Goal: Register for event/course

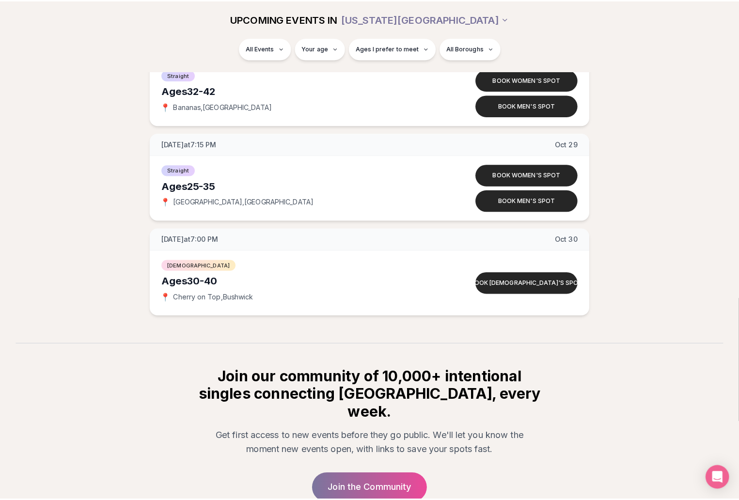
scroll to position [6151, 0]
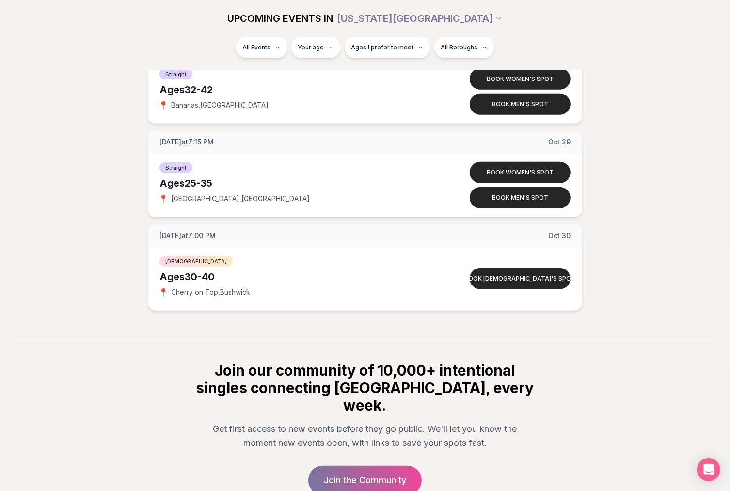
click at [458, 34] on div "UPCOMING EVENTS IN [US_STATE][GEOGRAPHIC_DATA]" at bounding box center [365, 18] width 558 height 37
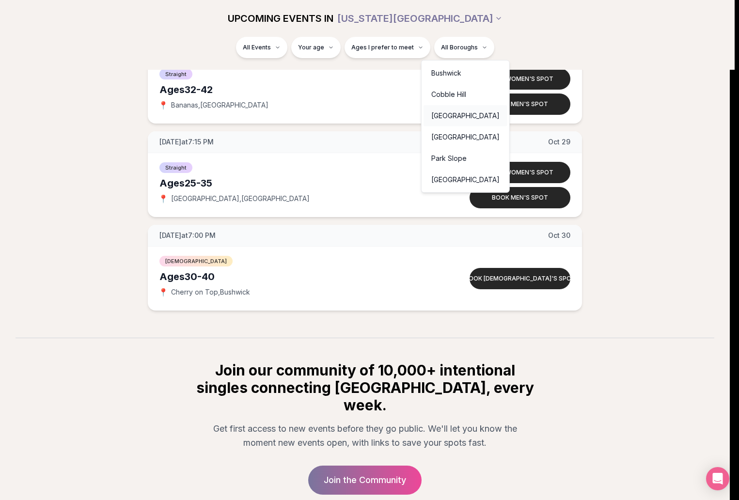
click at [450, 120] on div "[GEOGRAPHIC_DATA]" at bounding box center [466, 115] width 84 height 21
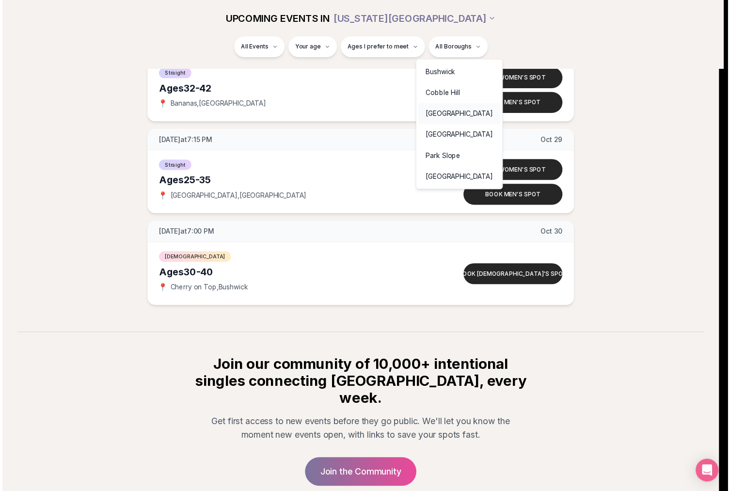
scroll to position [0, 0]
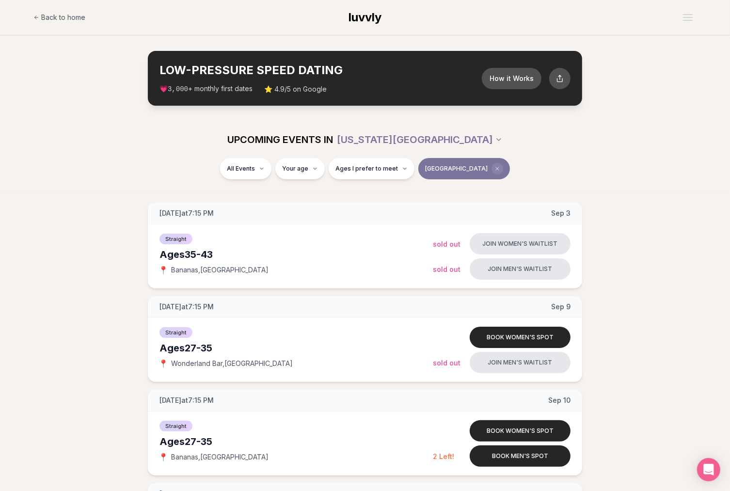
click at [496, 169] on icon "Clear borough filter" at bounding box center [497, 168] width 3 height 3
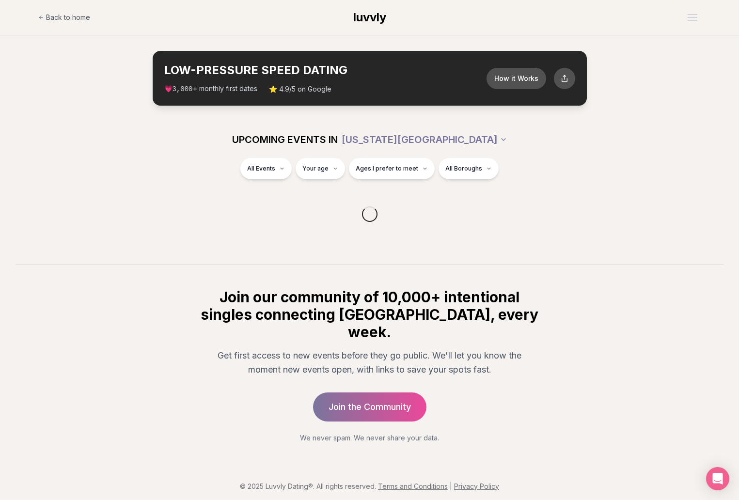
click at [701, 164] on div "All Events Your age Ages I prefer to meet All Boroughs" at bounding box center [369, 174] width 739 height 33
